Goal: Obtain resource: Obtain resource

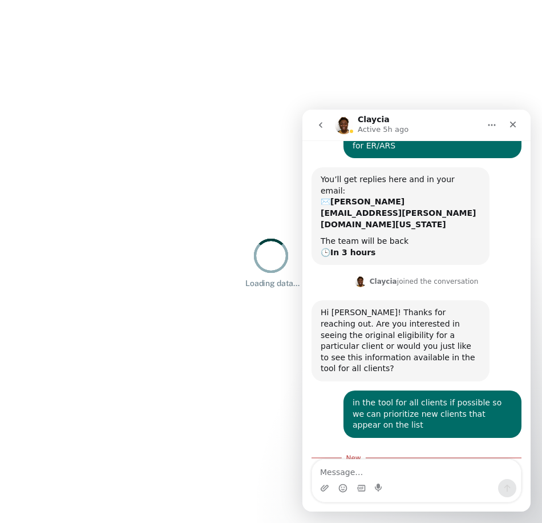
scroll to position [75, 0]
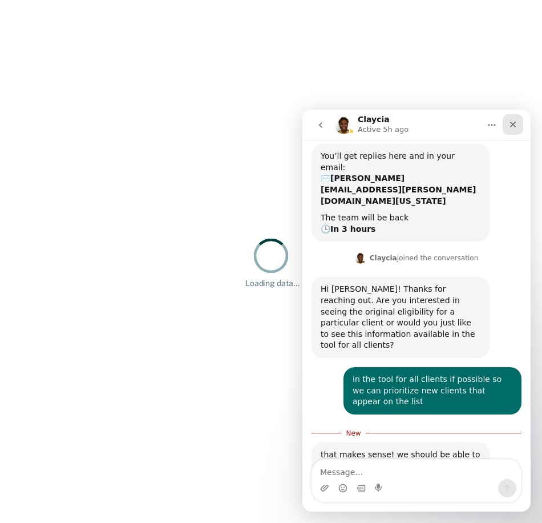
click at [514, 129] on div "Close" at bounding box center [513, 124] width 21 height 21
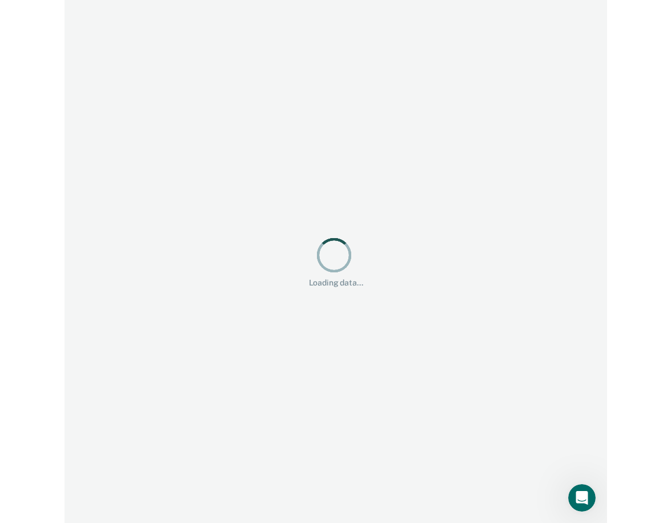
scroll to position [0, 0]
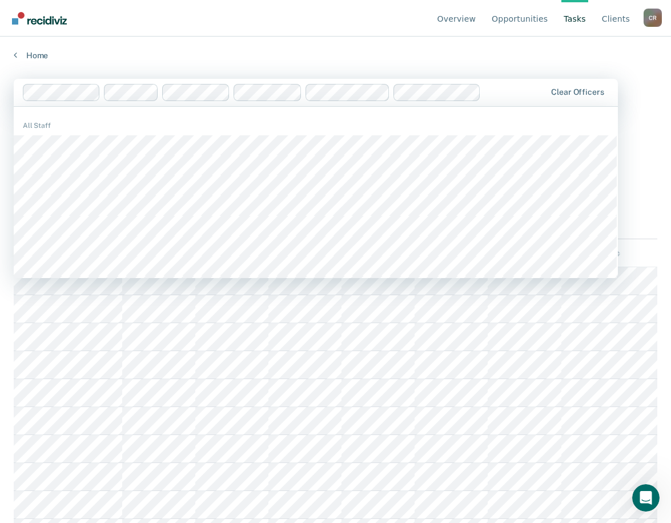
click at [521, 96] on div at bounding box center [515, 92] width 60 height 13
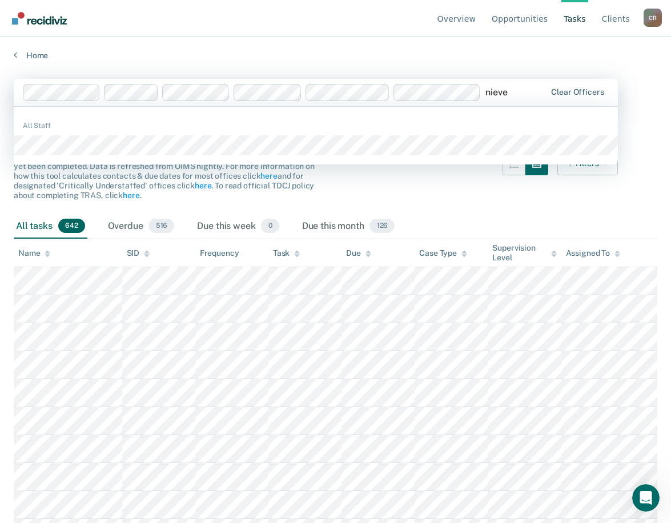
type input "nieves"
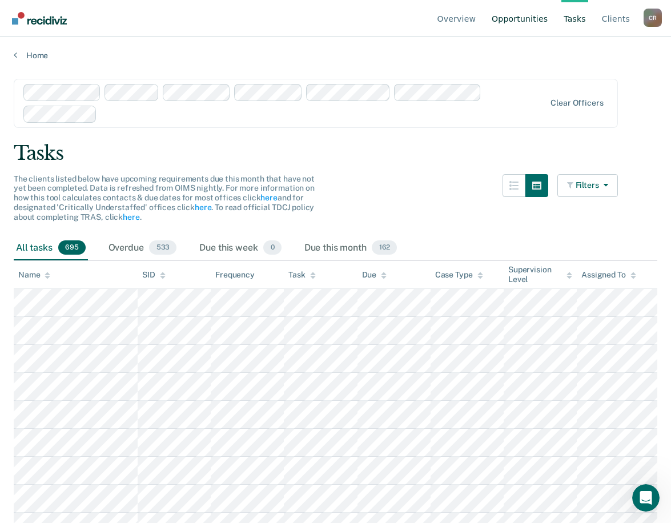
click at [522, 24] on link "Opportunities" at bounding box center [519, 18] width 60 height 37
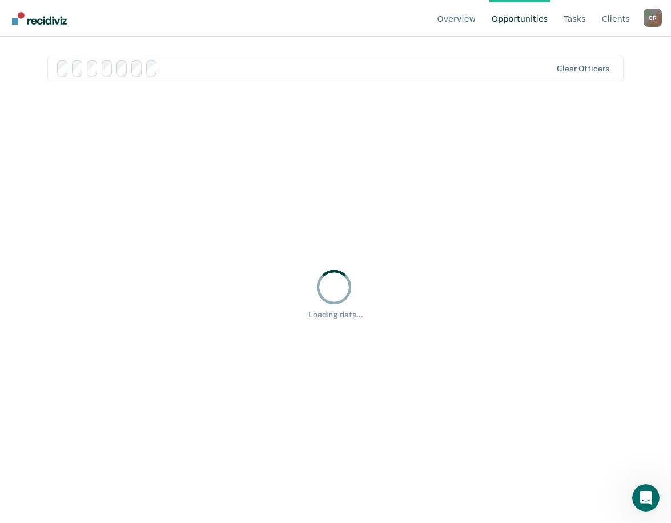
click at [522, 18] on link "Opportunities" at bounding box center [519, 18] width 60 height 37
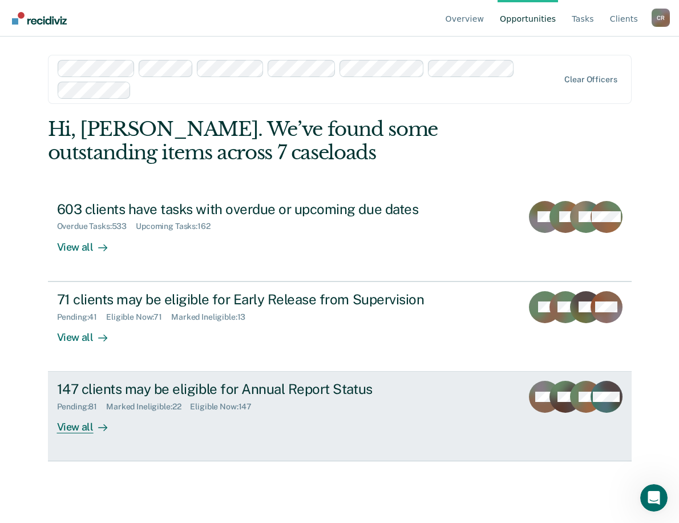
click at [72, 427] on div "View all" at bounding box center [89, 422] width 64 height 22
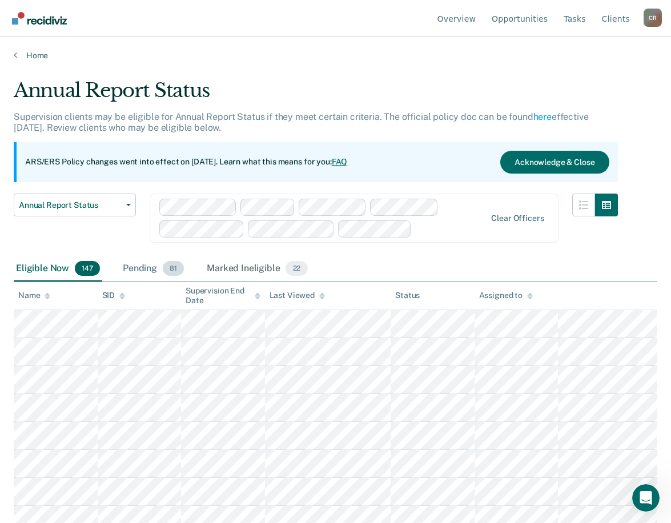
click at [139, 269] on div "Pending 81" at bounding box center [153, 268] width 66 height 25
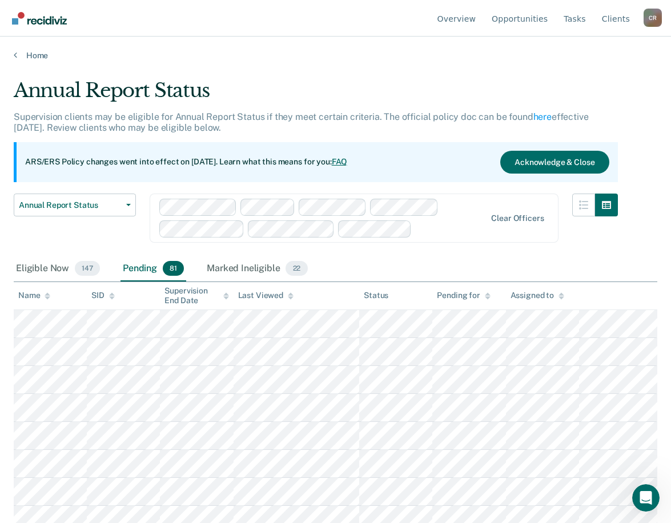
click at [405, 256] on div "Eligible Now 147 Pending 81 Marked Ineligible 22" at bounding box center [335, 269] width 643 height 26
drag, startPoint x: 560, startPoint y: 293, endPoint x: 549, endPoint y: 294, distance: 10.9
click at [542, 293] on icon at bounding box center [561, 295] width 6 height 7
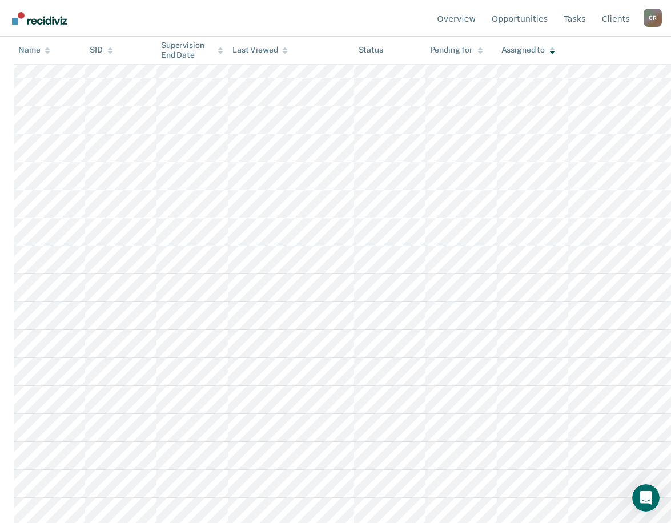
scroll to position [1881, 0]
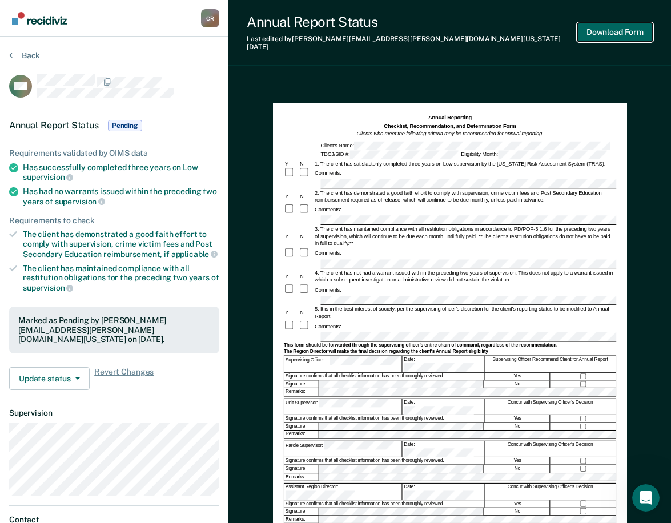
click at [542, 26] on button "Download Form" at bounding box center [614, 32] width 75 height 19
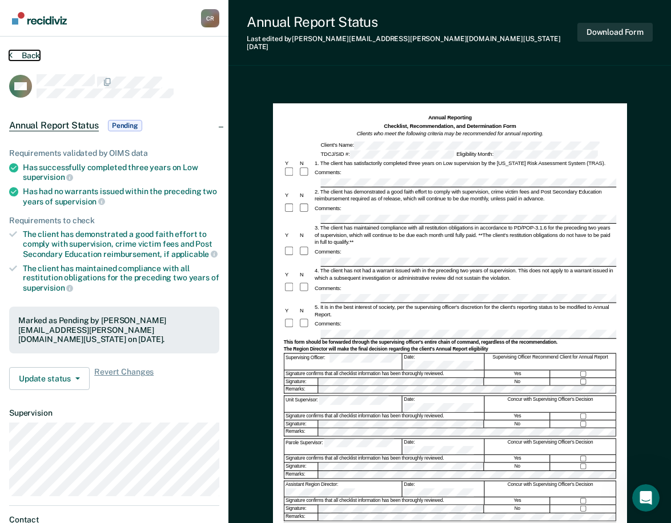
click at [29, 56] on button "Back" at bounding box center [24, 55] width 31 height 10
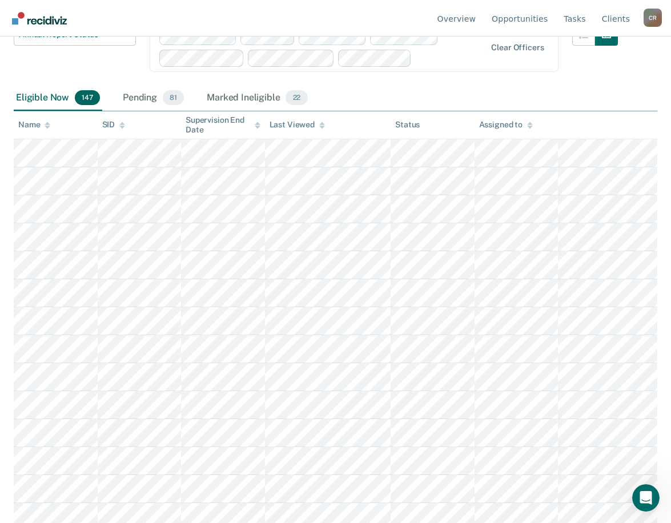
scroll to position [119, 0]
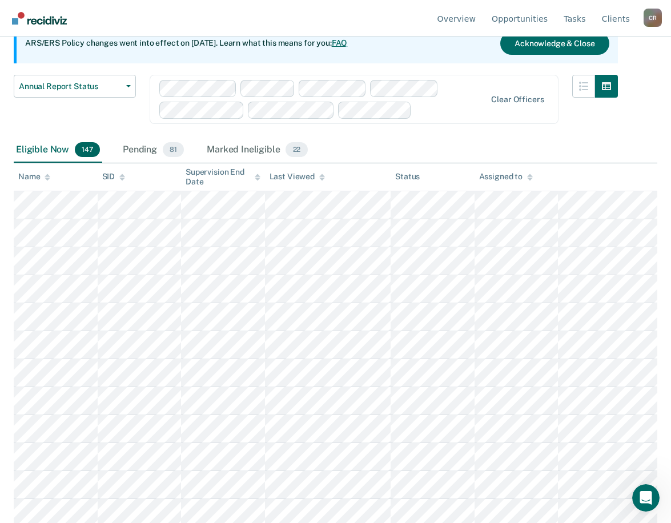
click at [147, 163] on div "Pending 81" at bounding box center [153, 150] width 66 height 25
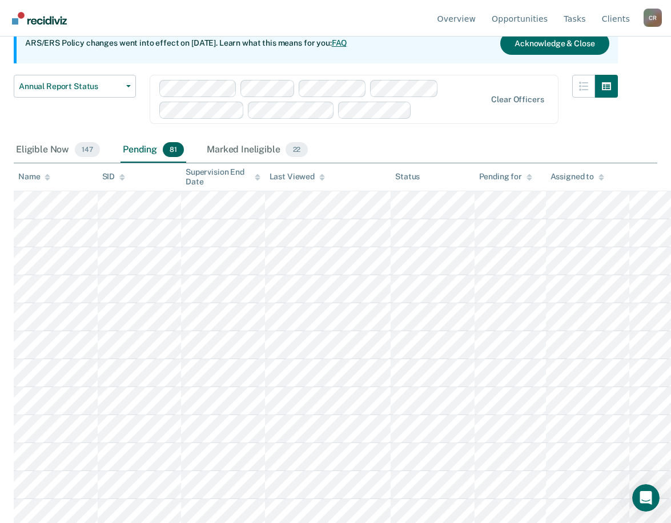
scroll to position [57, 0]
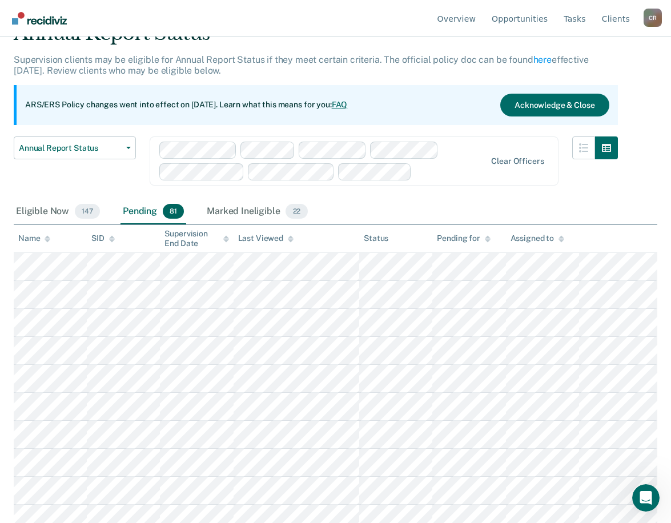
click at [542, 236] on icon at bounding box center [561, 238] width 6 height 7
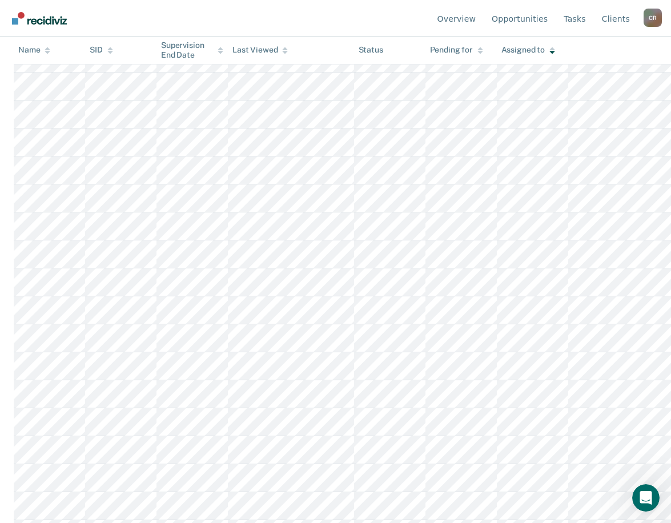
scroll to position [1769, 0]
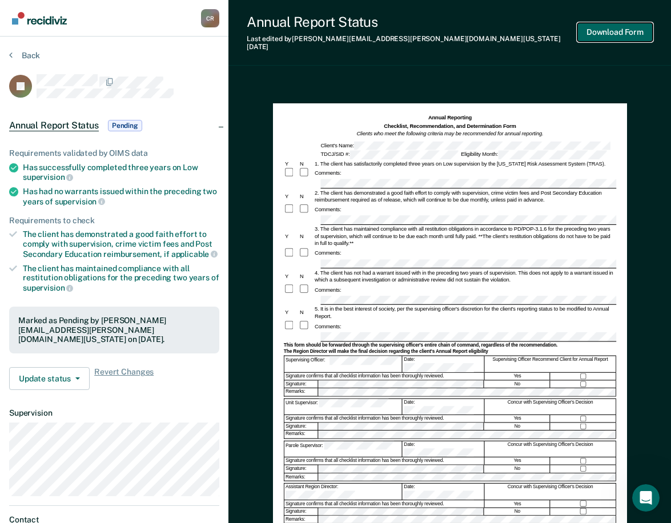
click at [542, 23] on button "Download Form" at bounding box center [614, 32] width 75 height 19
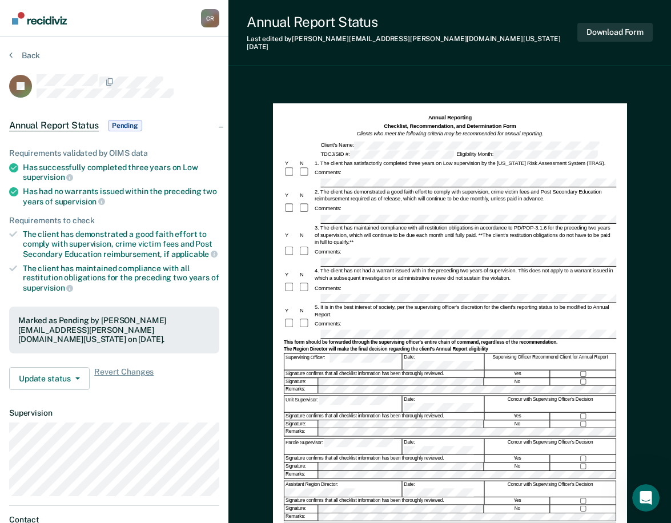
click at [328, 436] on div at bounding box center [449, 437] width 332 height 2
click at [542, 29] on button "Download Form" at bounding box center [614, 32] width 75 height 19
click at [32, 52] on button "Back" at bounding box center [24, 55] width 31 height 10
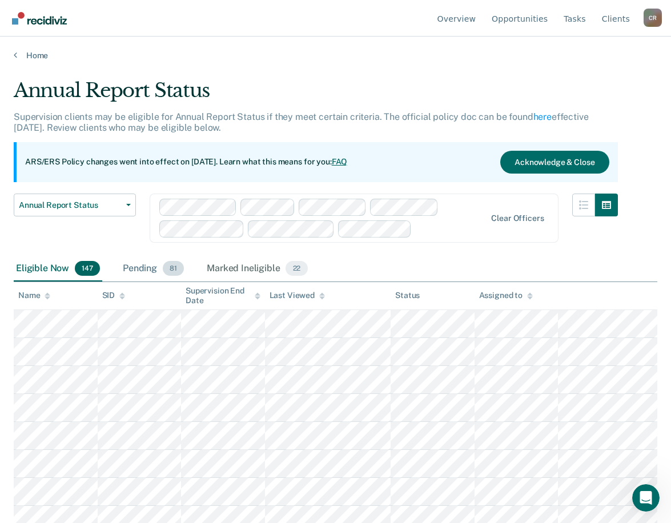
click at [146, 274] on div "Pending 81" at bounding box center [153, 268] width 66 height 25
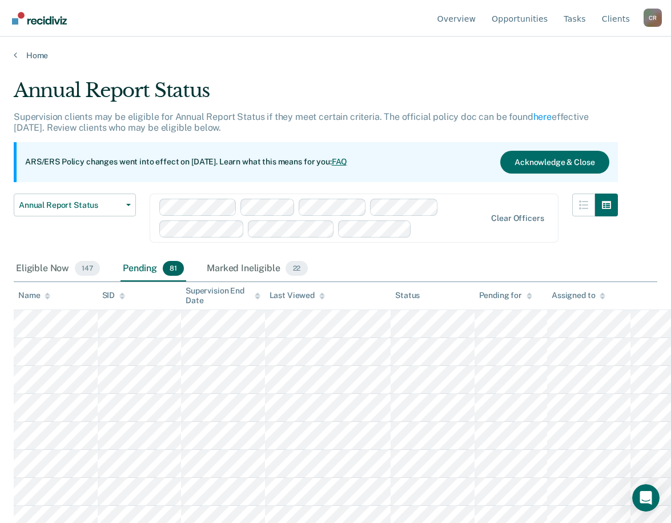
click at [148, 271] on div "Pending 81" at bounding box center [153, 268] width 66 height 25
click at [542, 296] on div "Assigned to" at bounding box center [537, 295] width 54 height 10
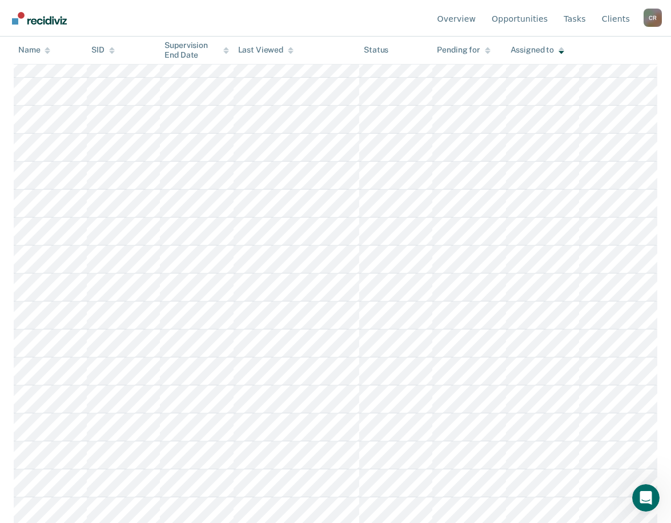
scroll to position [1997, 0]
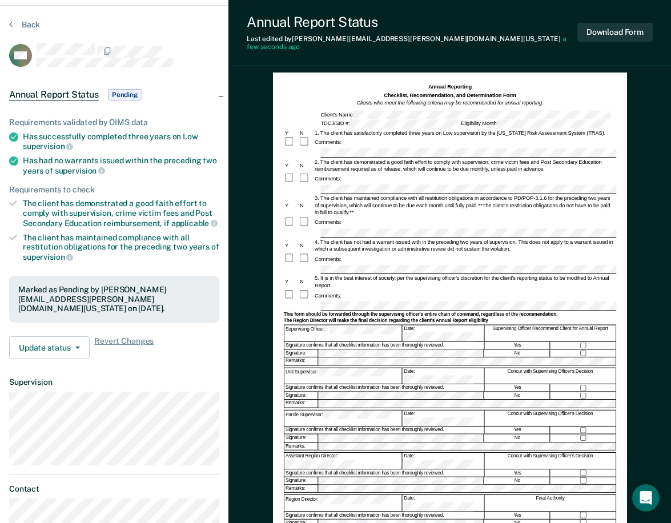
scroll to position [57, 0]
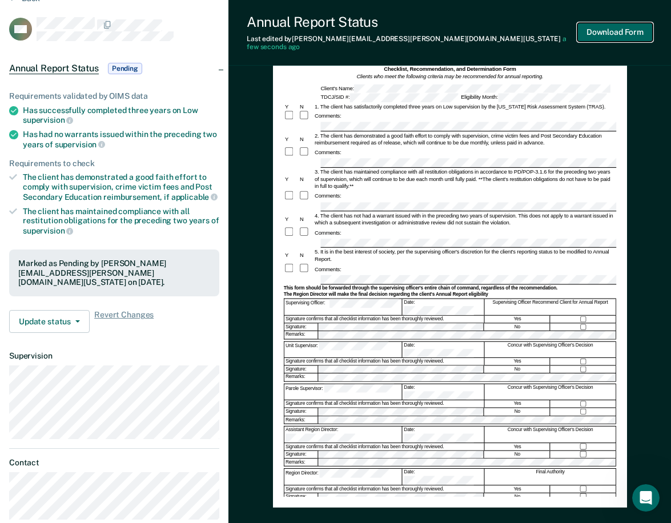
click at [542, 26] on button "Download Form" at bounding box center [614, 32] width 75 height 19
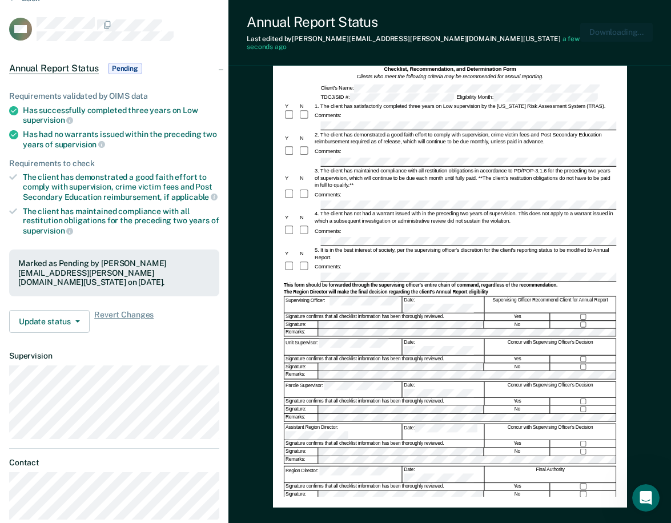
scroll to position [0, 0]
click at [542, 34] on button "Download Form" at bounding box center [614, 32] width 75 height 19
